Goal: Entertainment & Leisure: Consume media (video, audio)

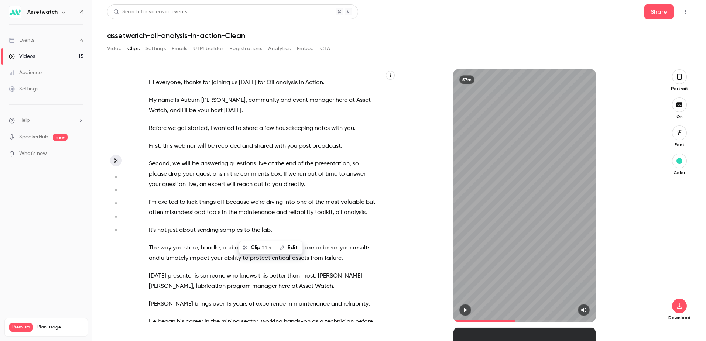
scroll to position [4662, 0]
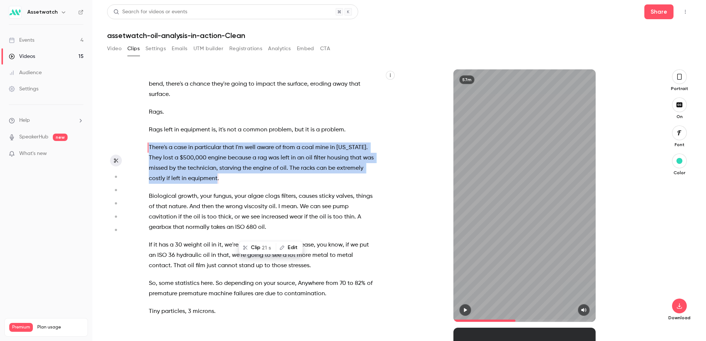
click at [32, 55] on div "Videos" at bounding box center [22, 56] width 26 height 7
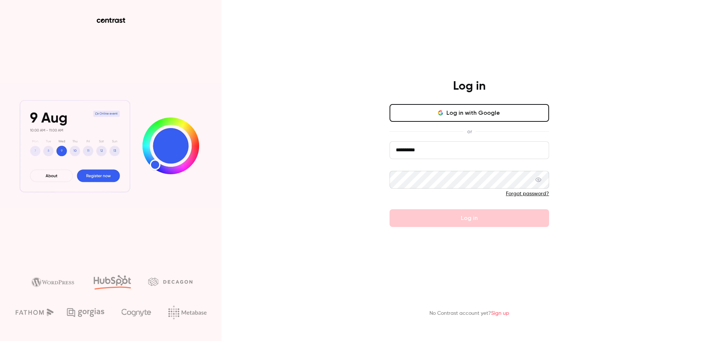
drag, startPoint x: 441, startPoint y: 155, endPoint x: 367, endPoint y: 149, distance: 74.8
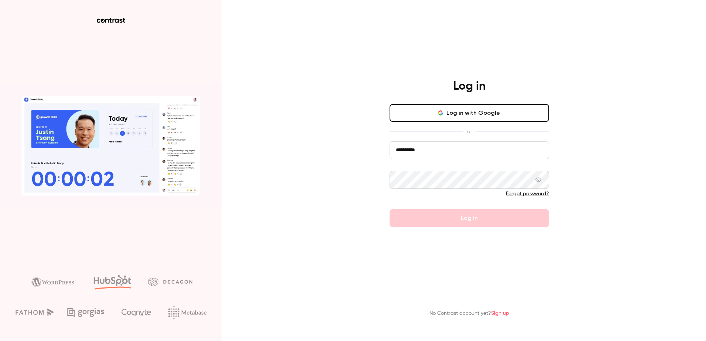
click at [367, 149] on div "**********" at bounding box center [353, 170] width 706 height 341
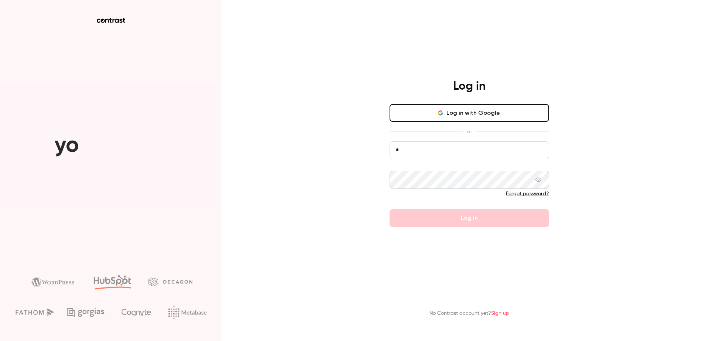
type input "**********"
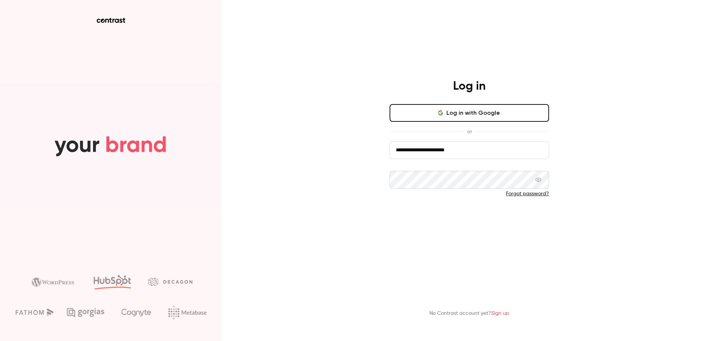
click at [494, 220] on button "Log in" at bounding box center [470, 218] width 160 height 18
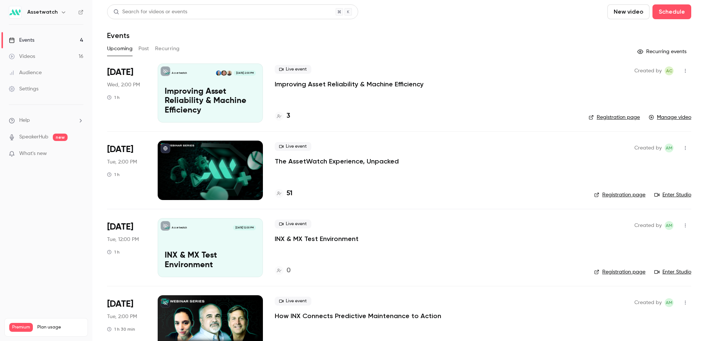
click at [25, 59] on div "Videos" at bounding box center [22, 56] width 26 height 7
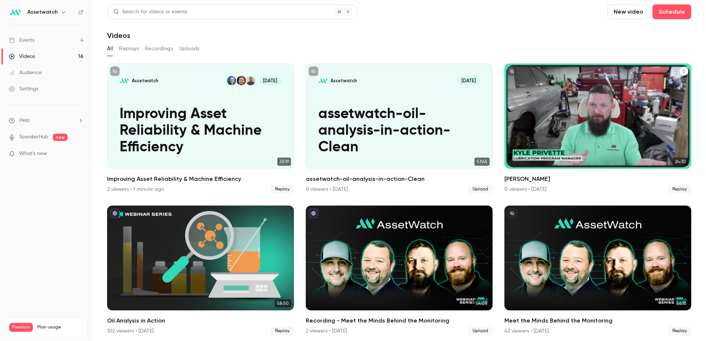
click at [577, 114] on div "Assetwatch [DATE] [PERSON_NAME]" at bounding box center [597, 116] width 187 height 105
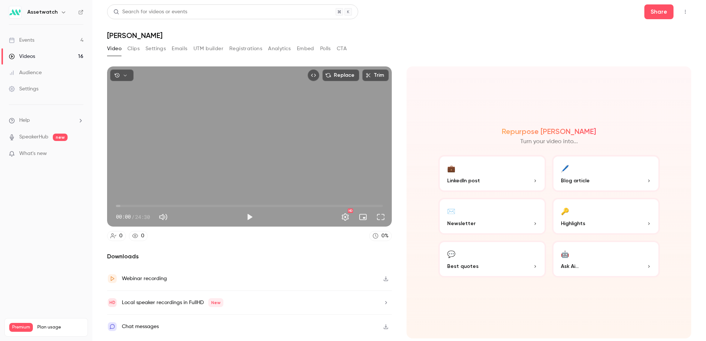
click at [145, 279] on div "Webinar recording" at bounding box center [144, 278] width 45 height 9
click at [133, 51] on button "Clips" at bounding box center [133, 49] width 12 height 12
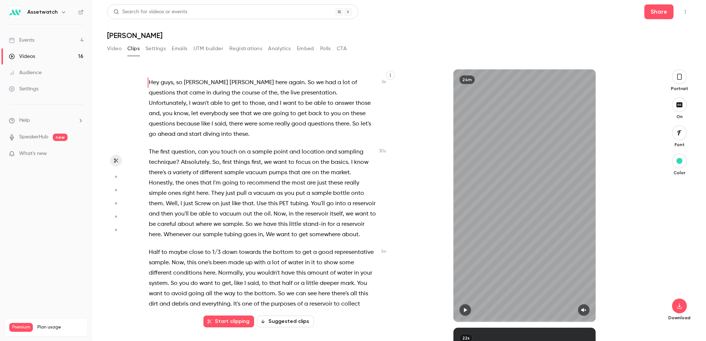
scroll to position [37, 0]
